Goal: Task Accomplishment & Management: Manage account settings

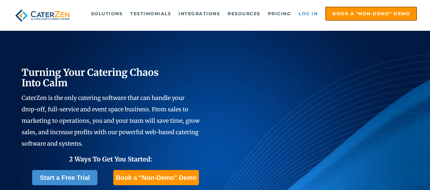
drag, startPoint x: 0, startPoint y: 0, endPoint x: 311, endPoint y: 12, distance: 311.2
click at [311, 12] on link "Log in" at bounding box center [307, 13] width 25 height 13
click at [299, 11] on link "Log in" at bounding box center [307, 13] width 25 height 13
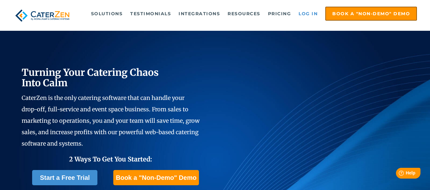
click at [308, 12] on link "Log in" at bounding box center [307, 13] width 25 height 13
drag, startPoint x: 0, startPoint y: 0, endPoint x: 302, endPoint y: 9, distance: 301.9
click at [302, 9] on link "Log in" at bounding box center [307, 13] width 25 height 13
